Goal: Information Seeking & Learning: Check status

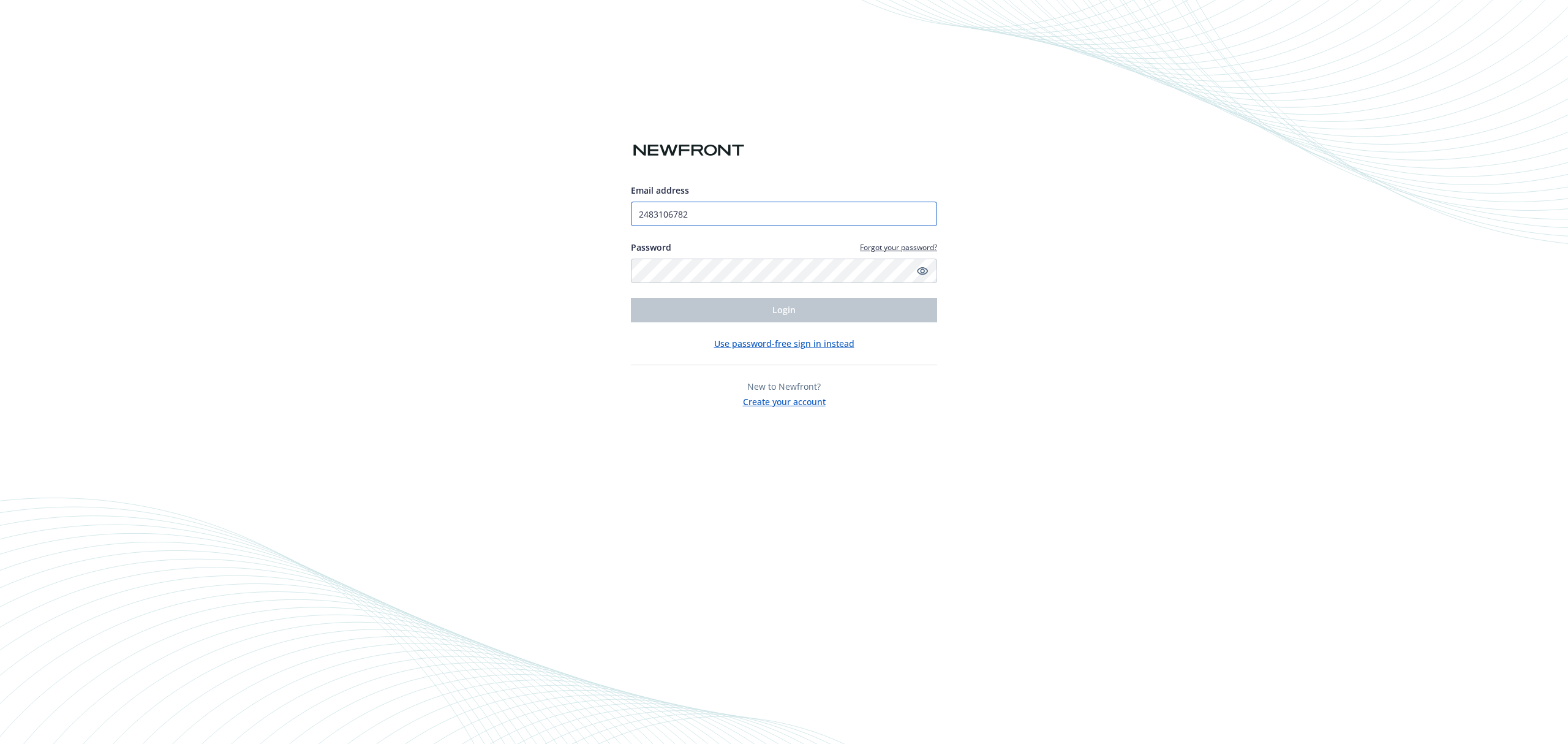
click at [721, 214] on input "2483106782" at bounding box center [784, 213] width 306 height 25
click at [708, 210] on input "2483106782" at bounding box center [784, 213] width 306 height 25
type input "[EMAIL_ADDRESS][DOMAIN_NAME]"
click at [742, 314] on button "Login" at bounding box center [784, 310] width 306 height 25
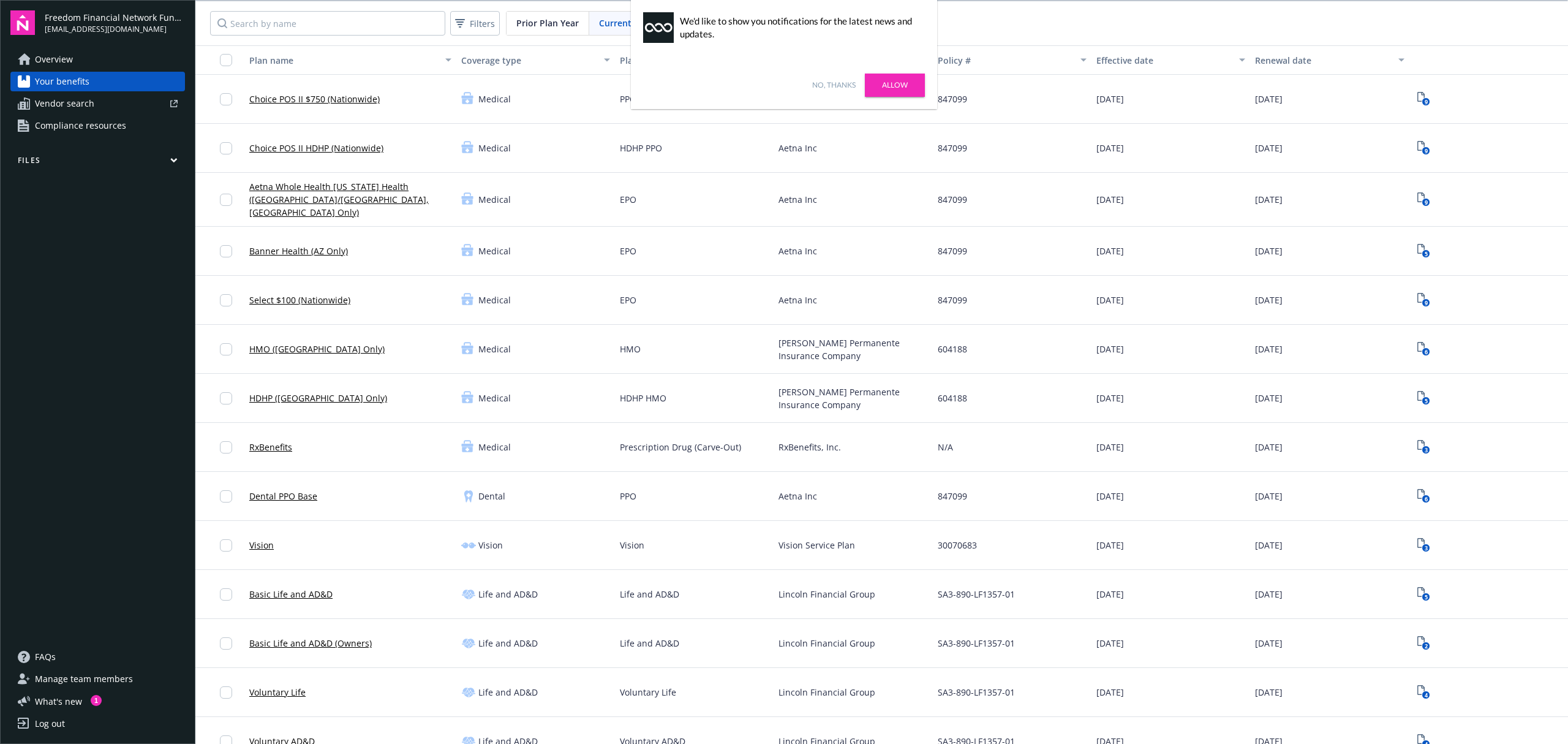
click at [833, 84] on link "No, thanks" at bounding box center [834, 85] width 44 height 11
